Goal: Task Accomplishment & Management: Complete application form

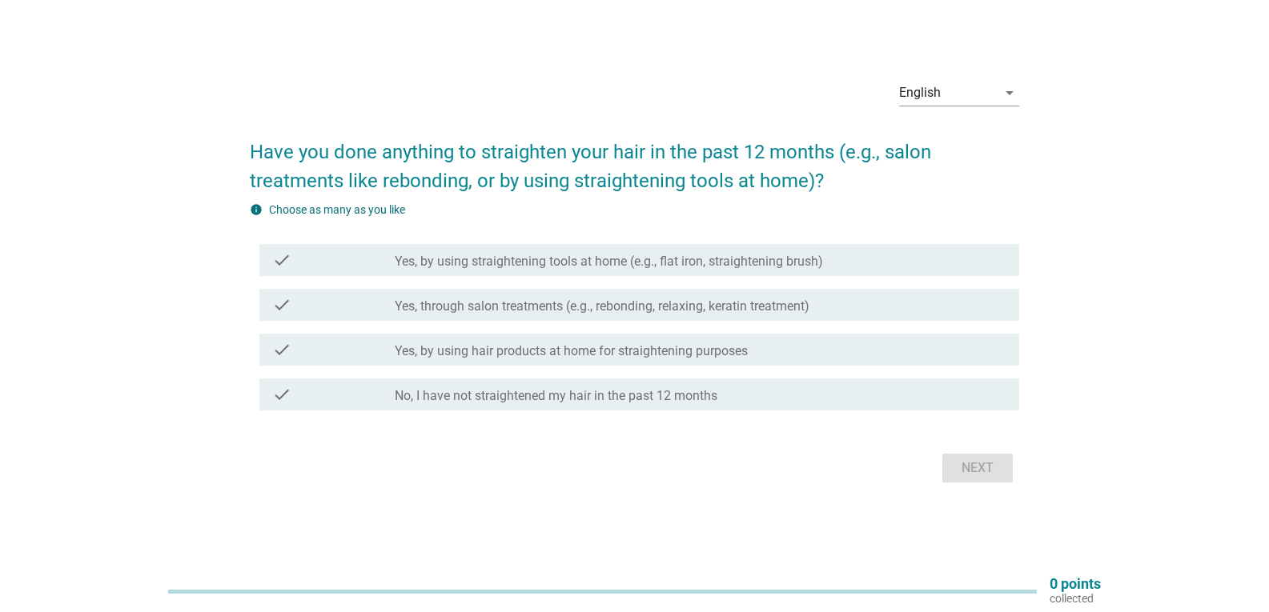
scroll to position [42, 0]
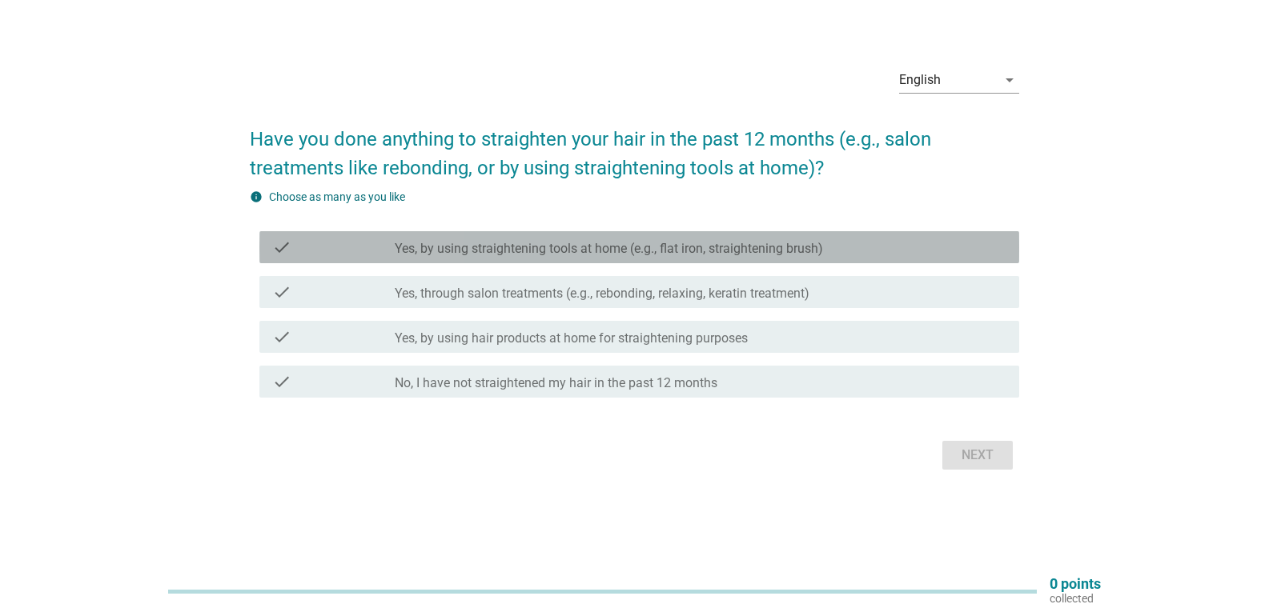
click at [469, 247] on label "Yes, by using straightening tools at home (e.g., flat iron, straightening brush)" at bounding box center [609, 249] width 428 height 16
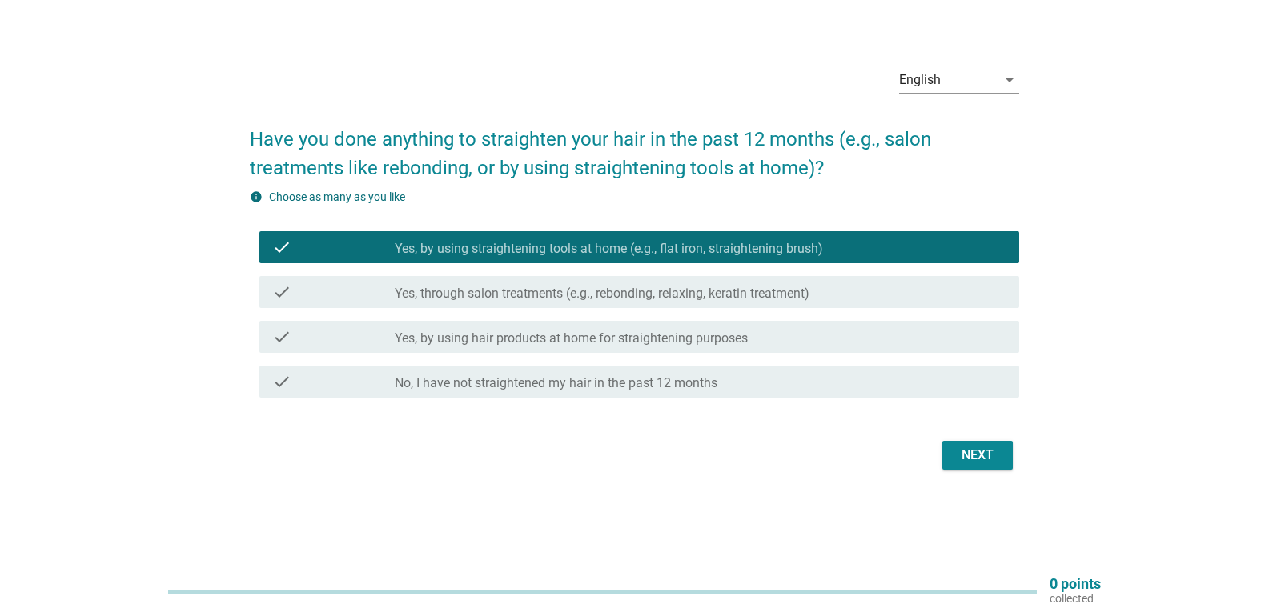
click at [982, 464] on div "Next" at bounding box center [977, 455] width 45 height 19
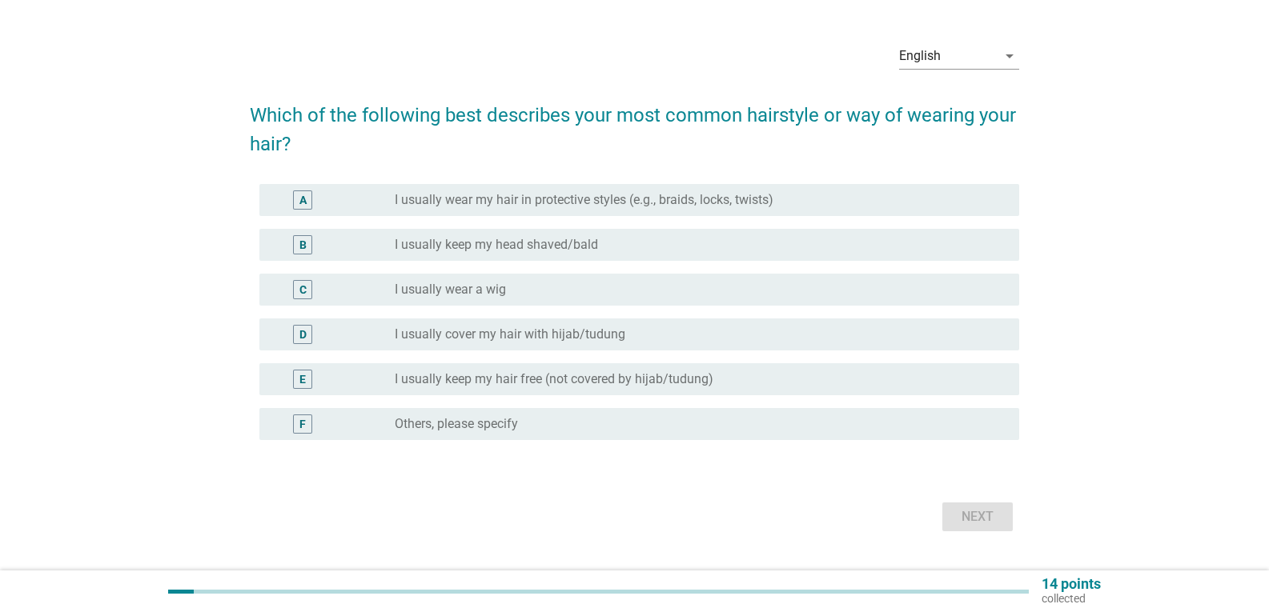
scroll to position [0, 0]
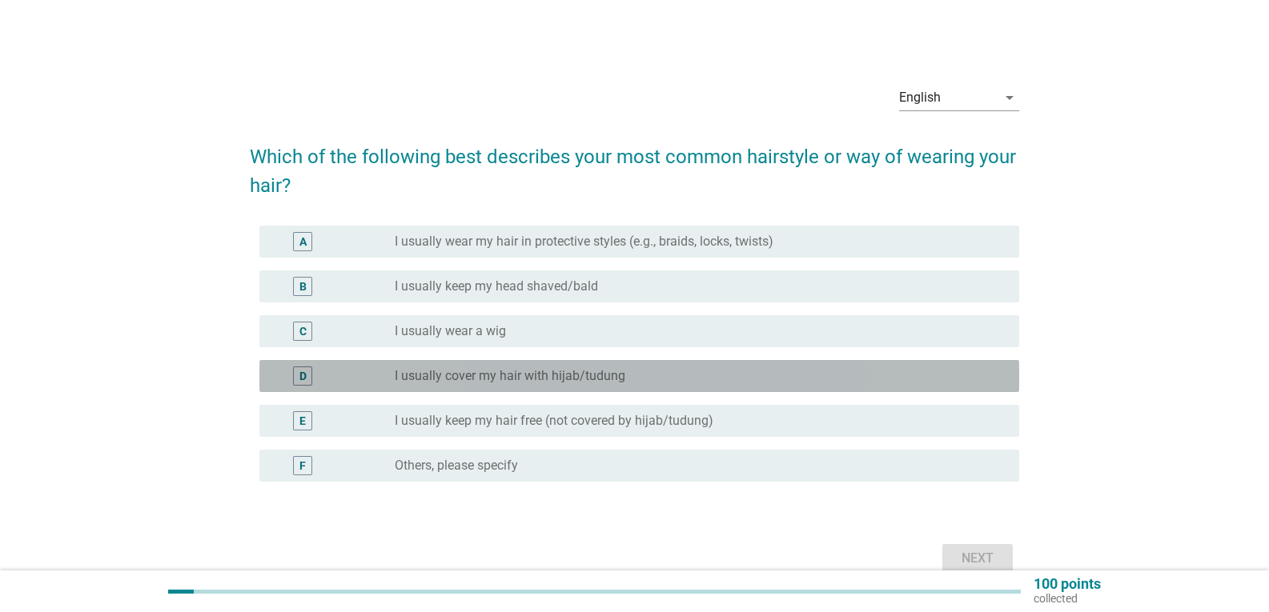
click at [648, 372] on div "radio_button_unchecked I usually cover my hair with hijab/tudung" at bounding box center [694, 376] width 599 height 16
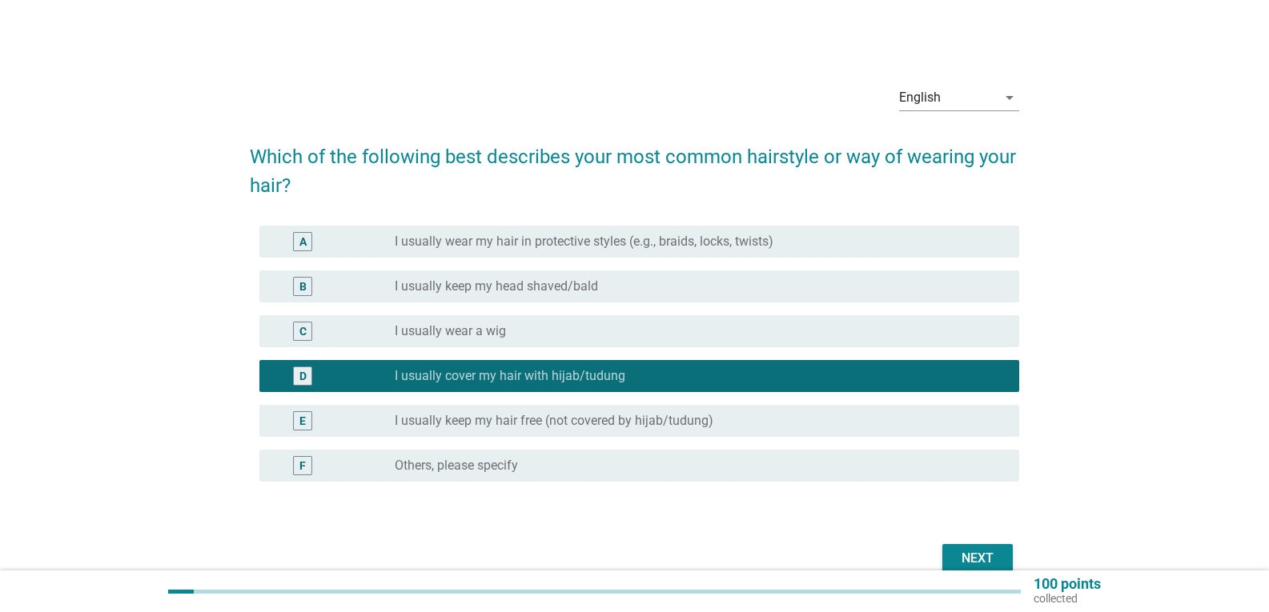
click at [987, 552] on div "Next" at bounding box center [977, 558] width 45 height 19
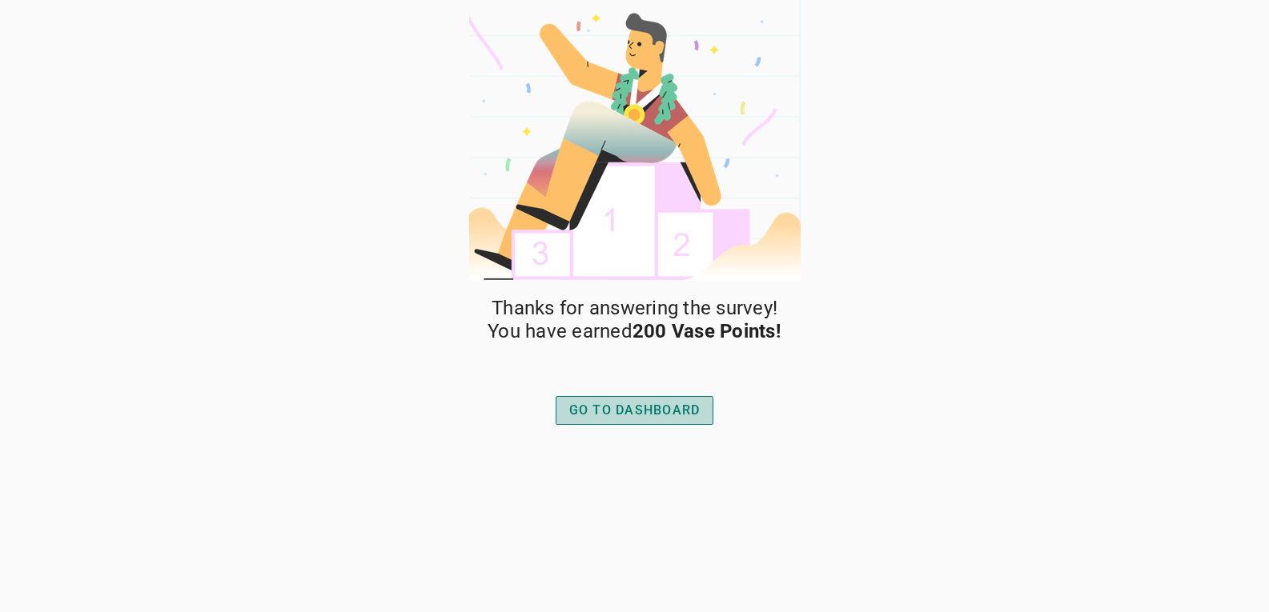
click at [691, 402] on div "GO TO DASHBOARD" at bounding box center [634, 410] width 131 height 19
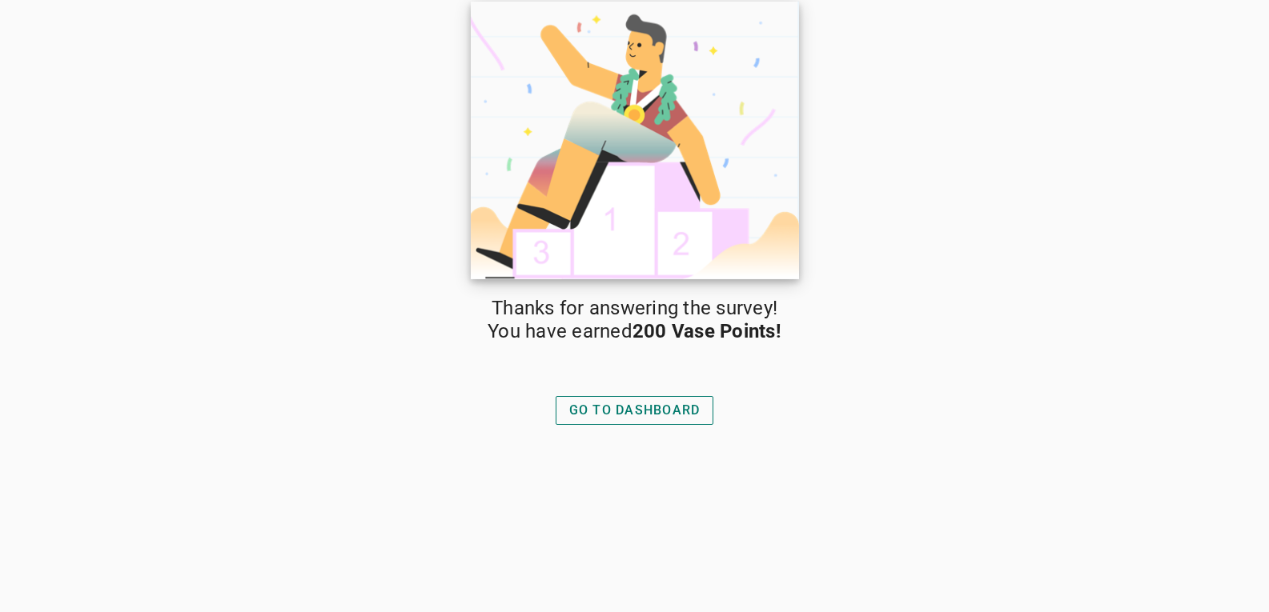
click at [652, 184] on img at bounding box center [635, 141] width 328 height 278
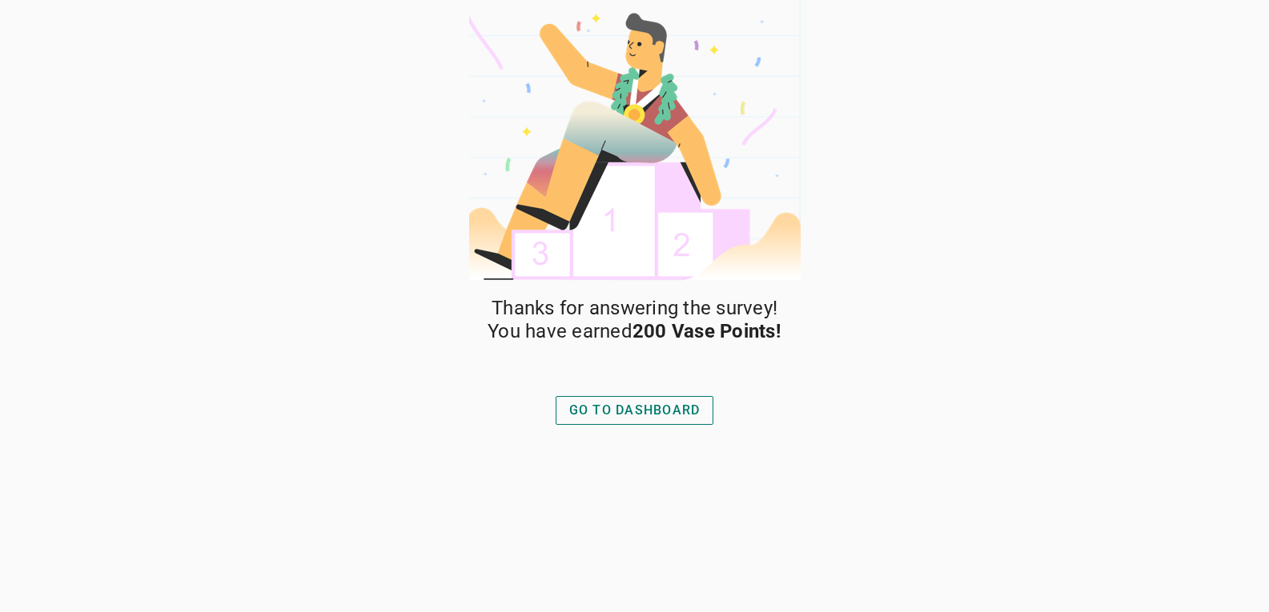
click at [674, 399] on button "GO TO DASHBOARD" at bounding box center [635, 410] width 159 height 29
